Goal: Transaction & Acquisition: Book appointment/travel/reservation

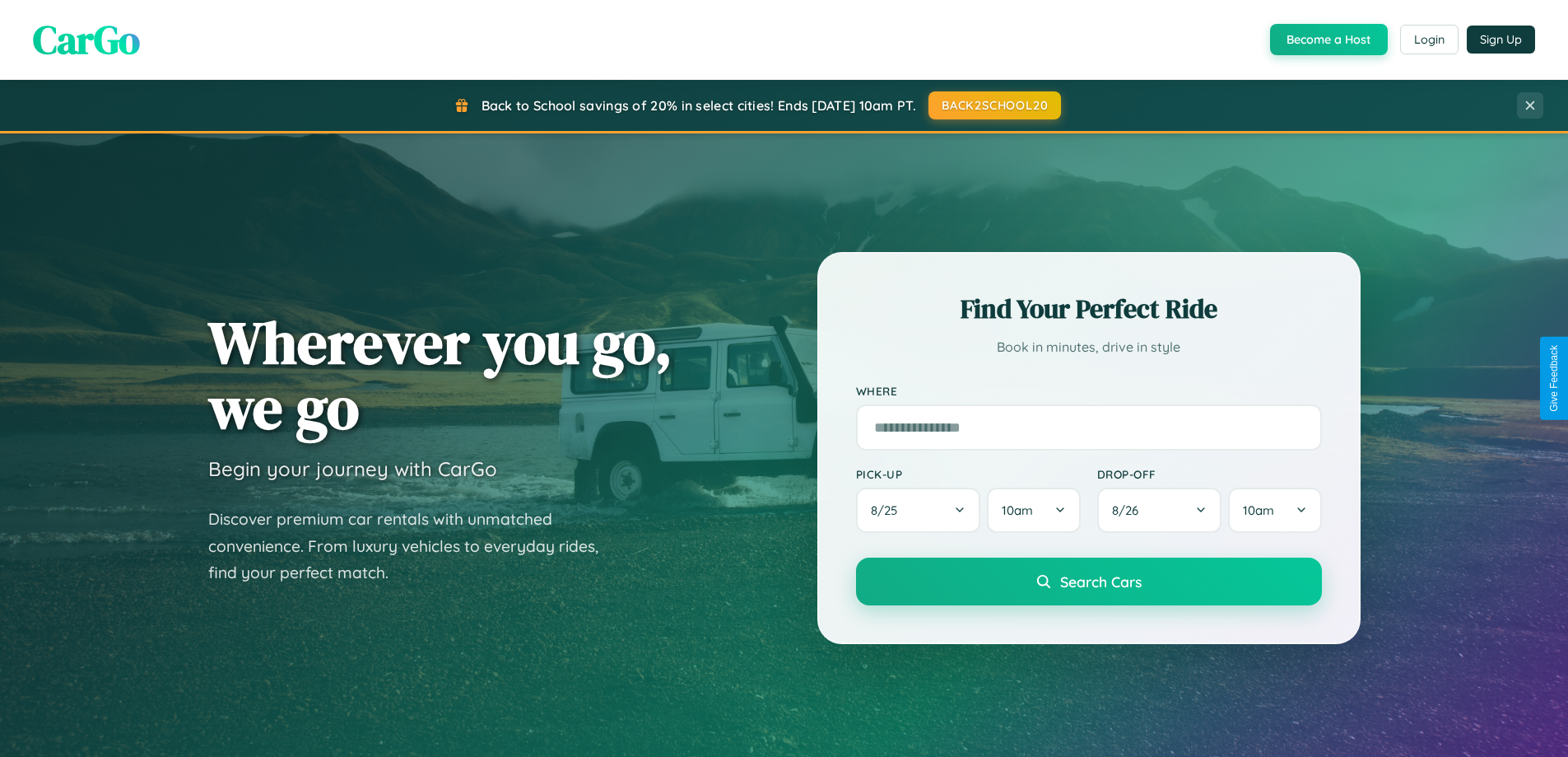
scroll to position [1133, 0]
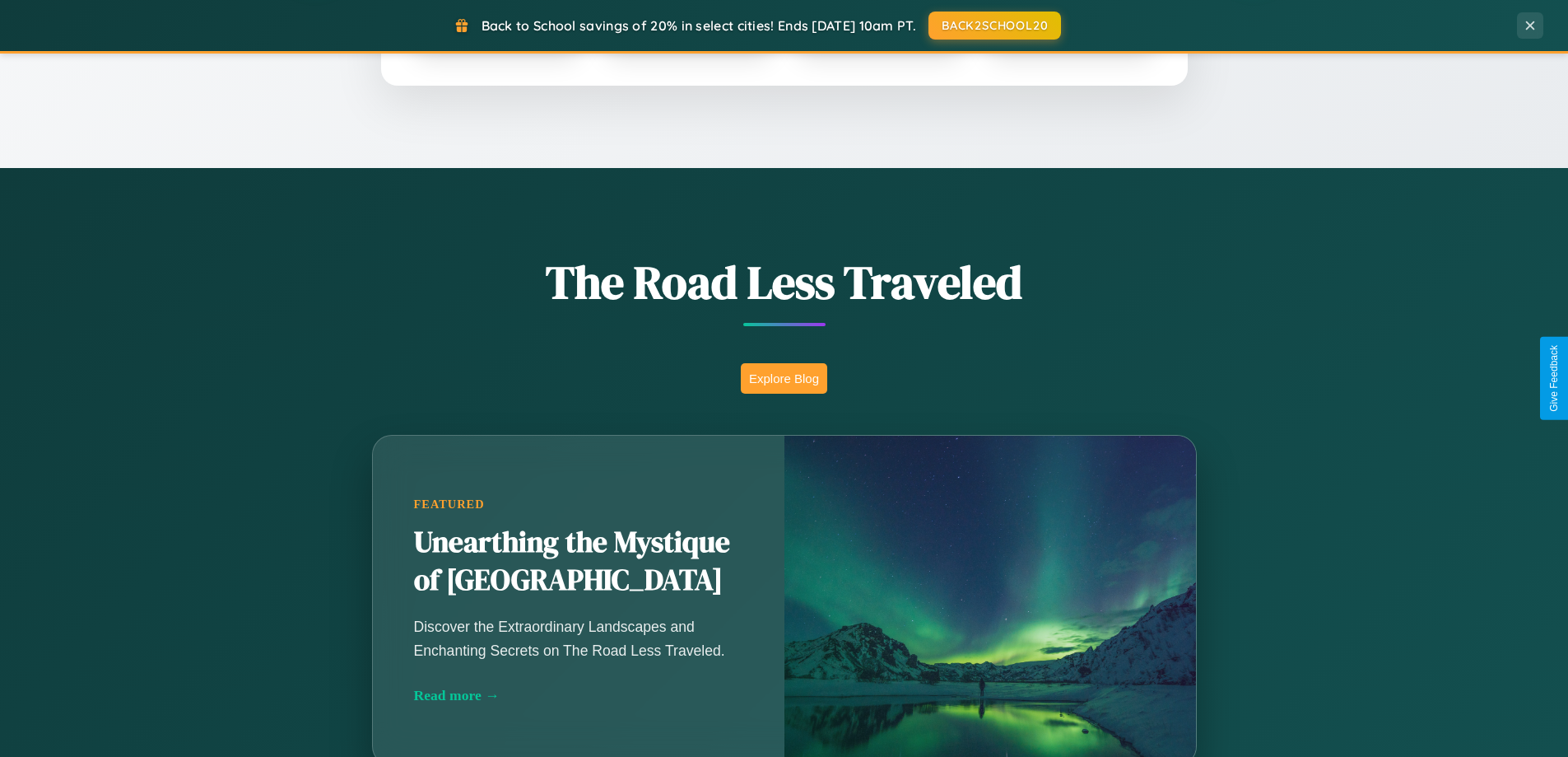
click at [784, 378] on button "Explore Blog" at bounding box center [784, 378] width 87 height 30
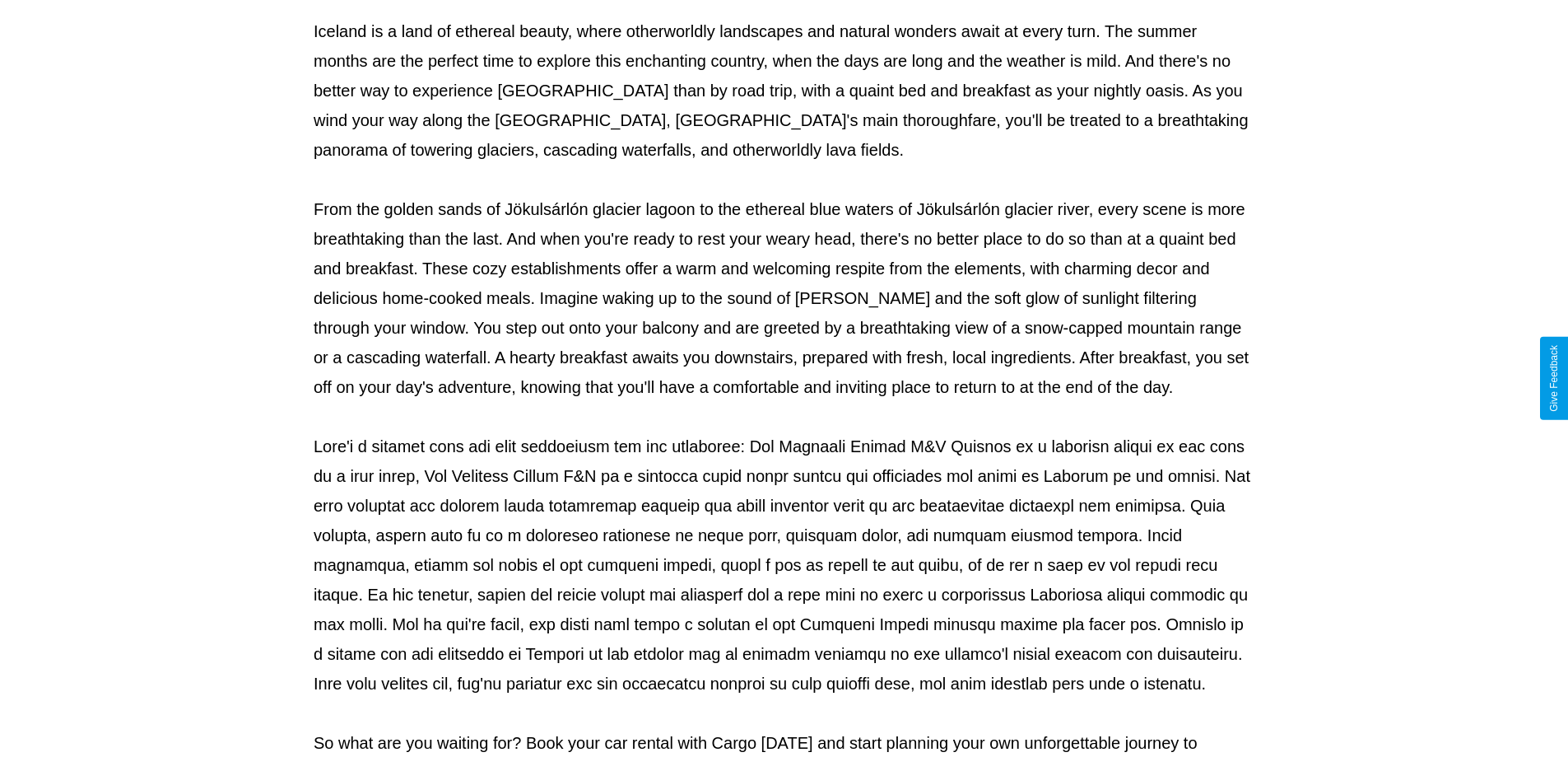
scroll to position [533, 0]
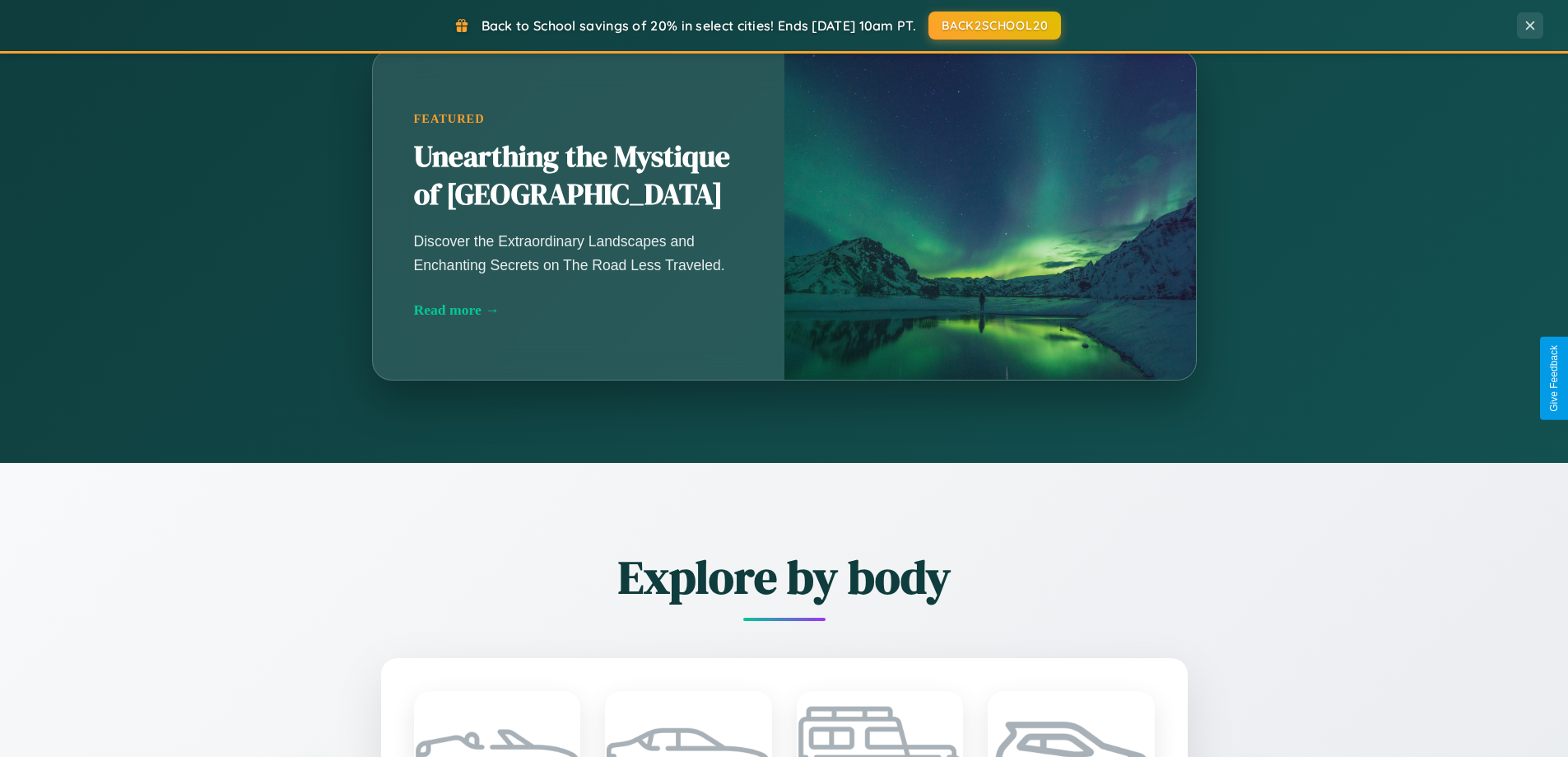
scroll to position [1133, 0]
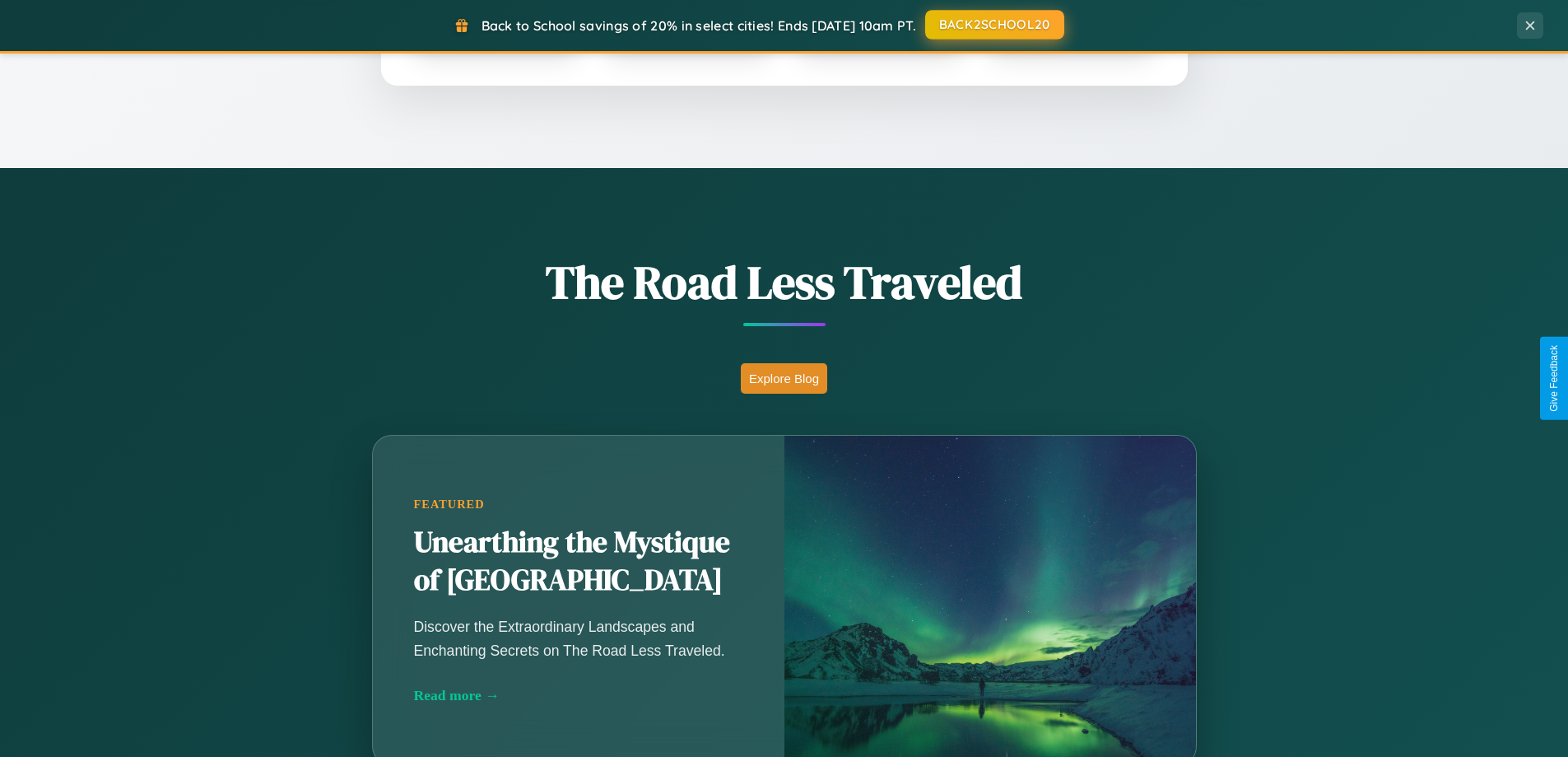
click at [994, 26] on button "BACK2SCHOOL20" at bounding box center [995, 25] width 139 height 30
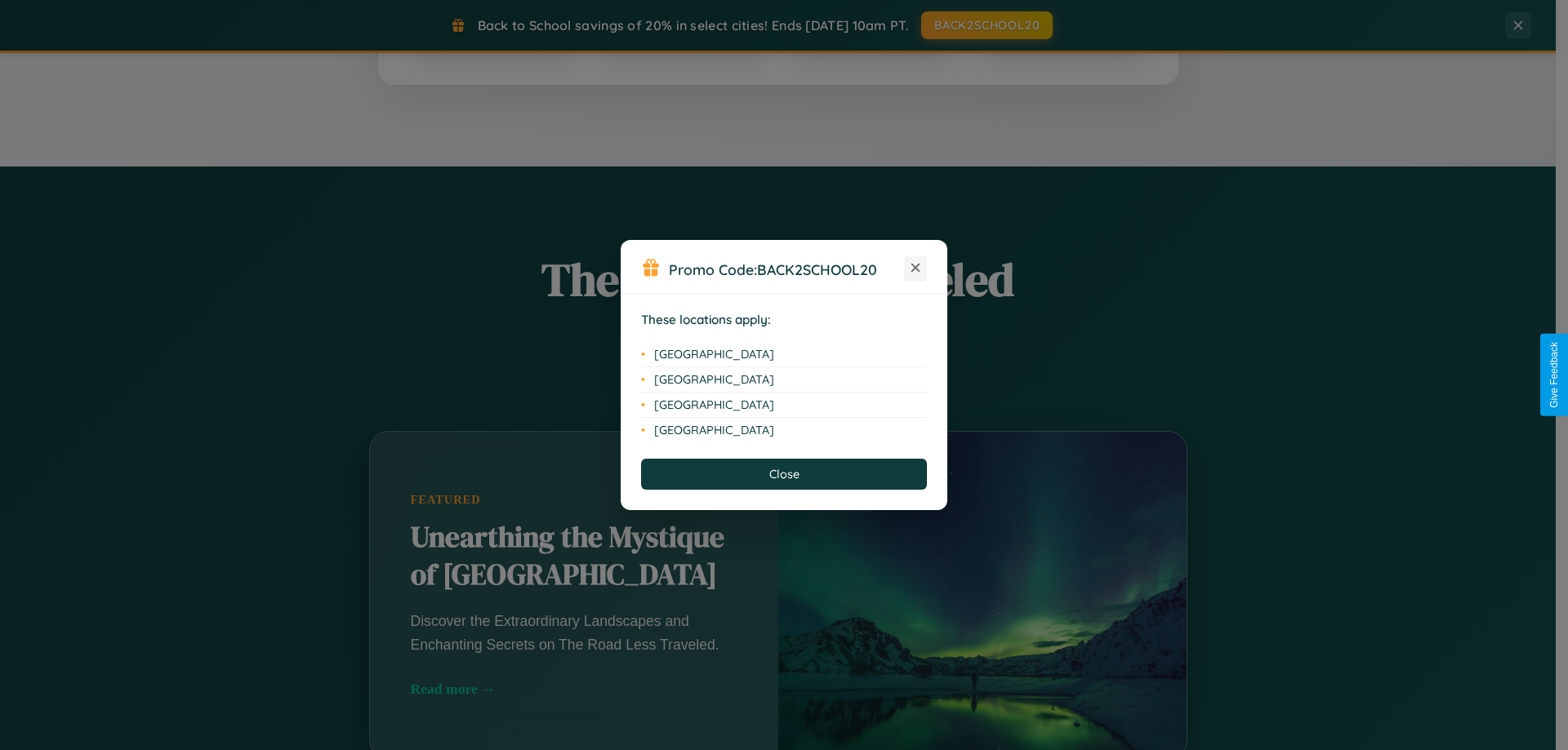
click at [916, 268] on icon at bounding box center [916, 268] width 9 height 9
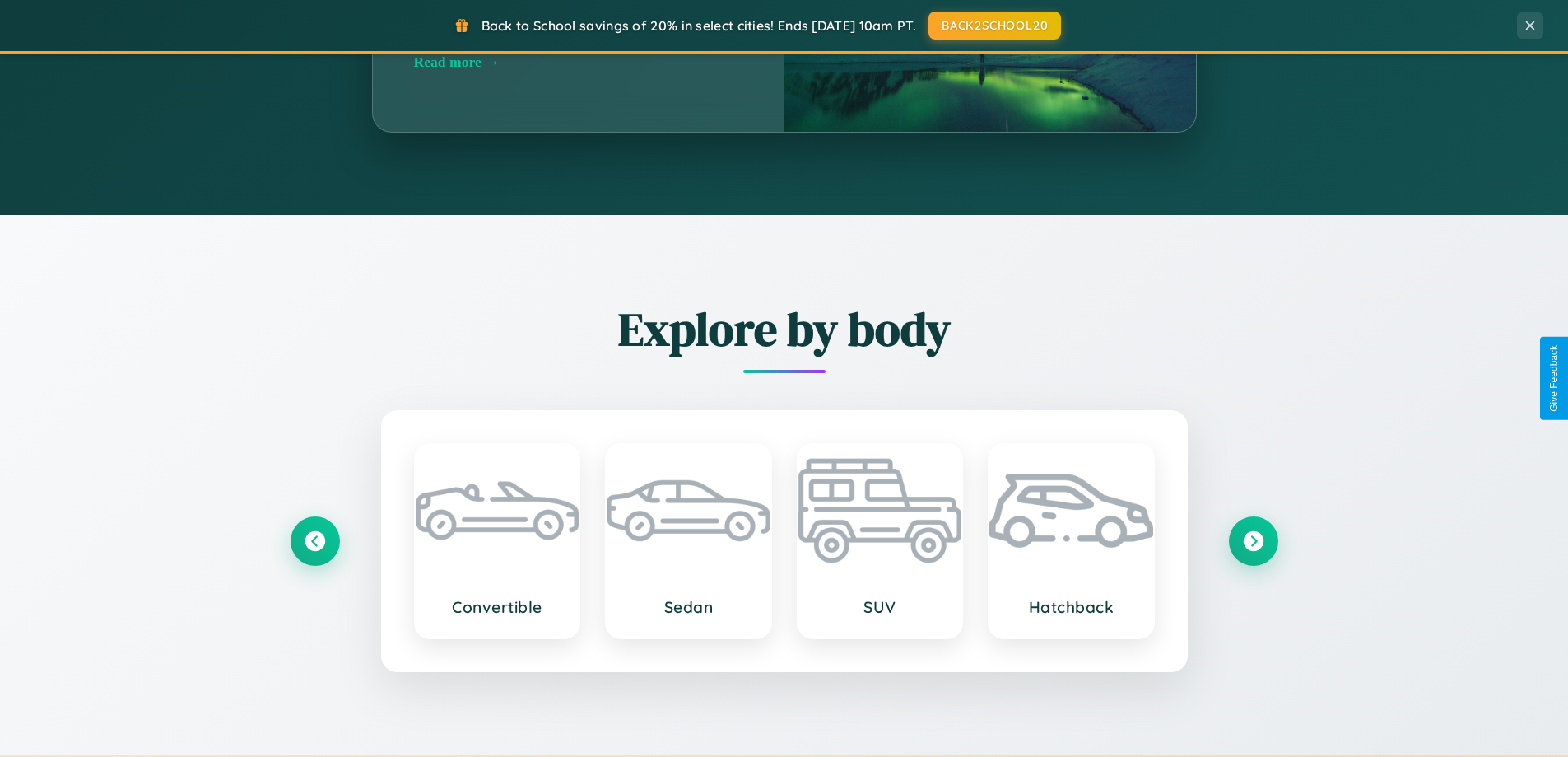
scroll to position [2646, 0]
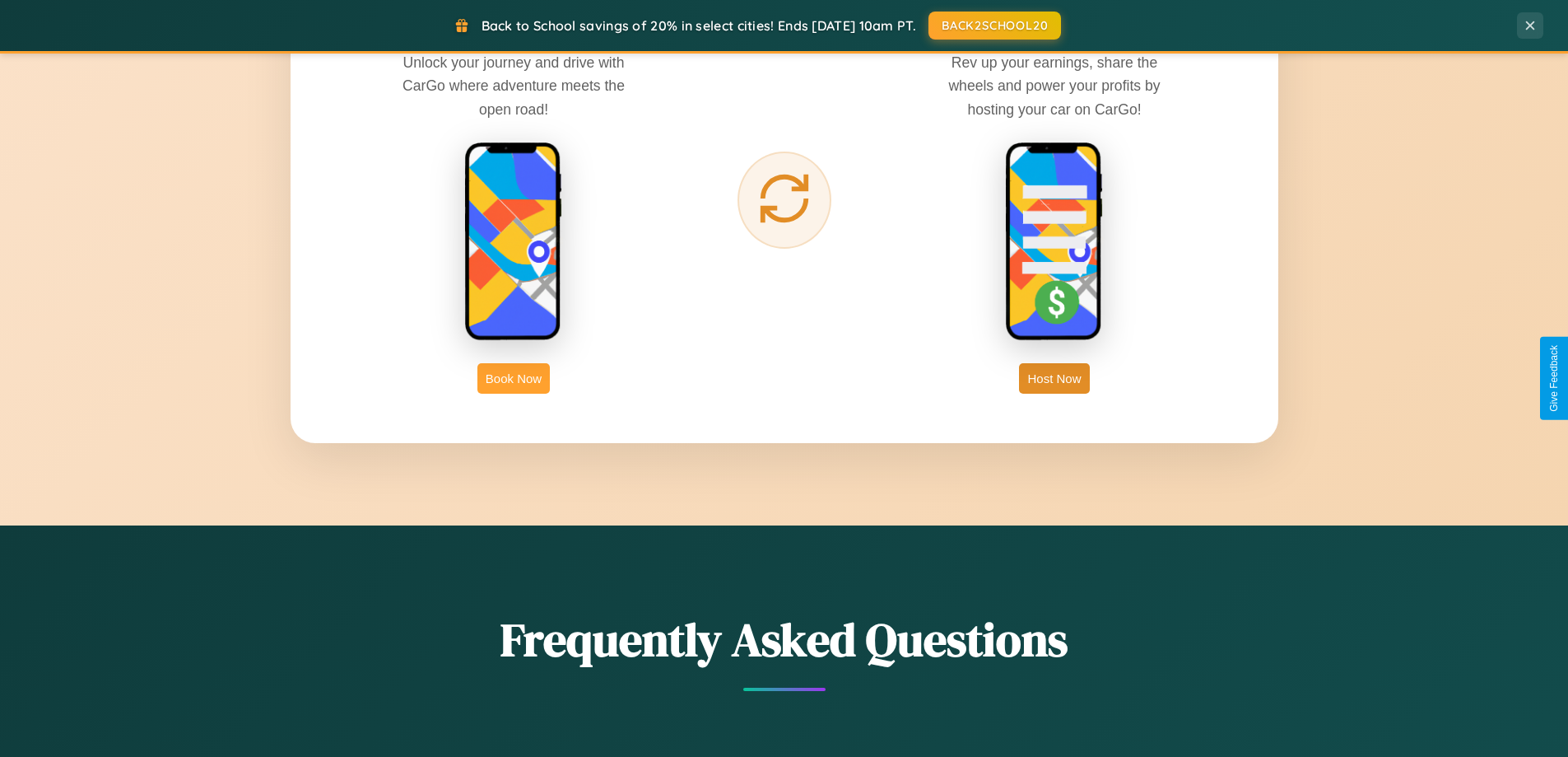
click at [514, 378] on button "Book Now" at bounding box center [514, 378] width 72 height 30
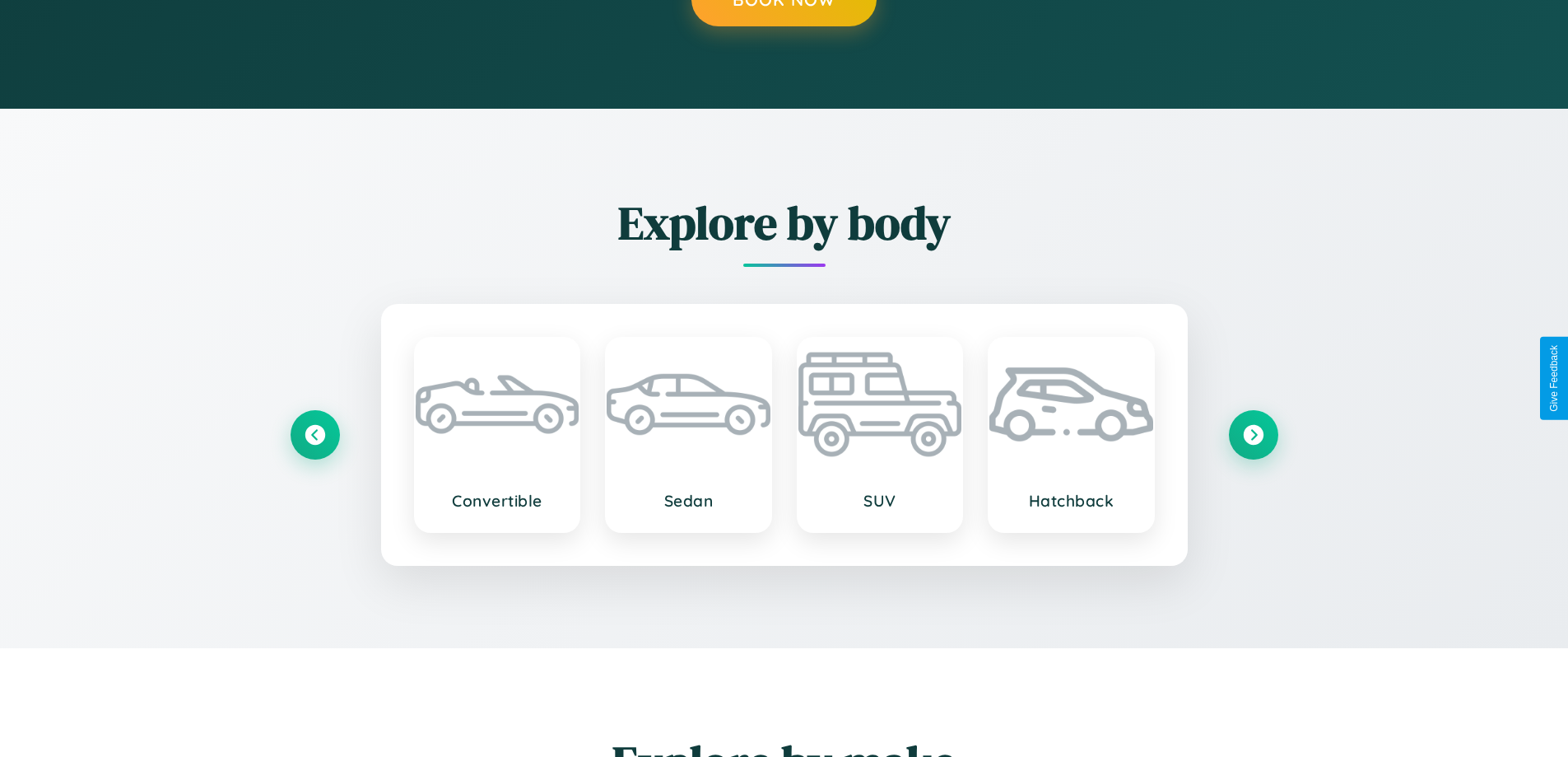
scroll to position [223, 0]
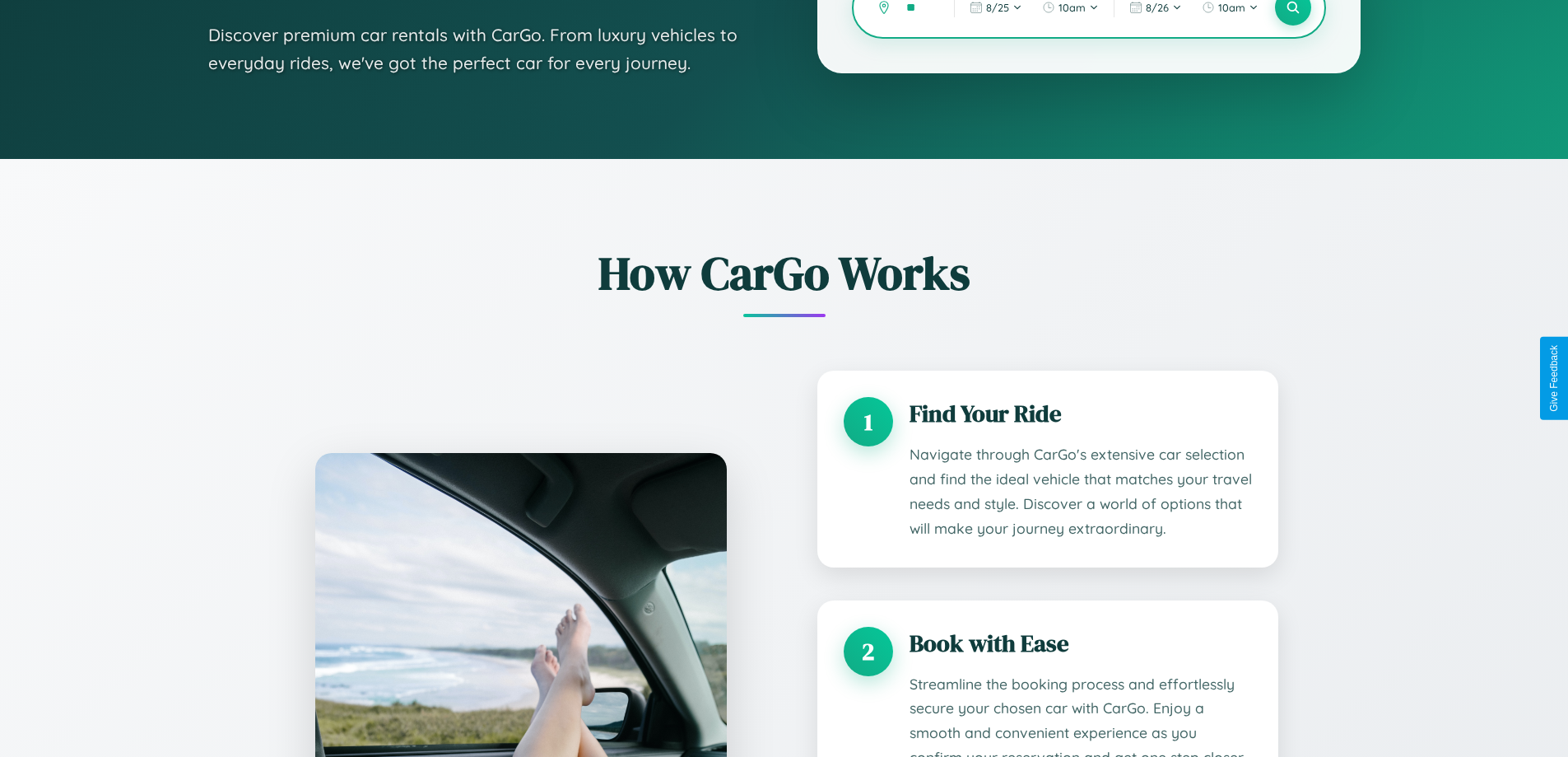
type input "***"
